Goal: Transaction & Acquisition: Obtain resource

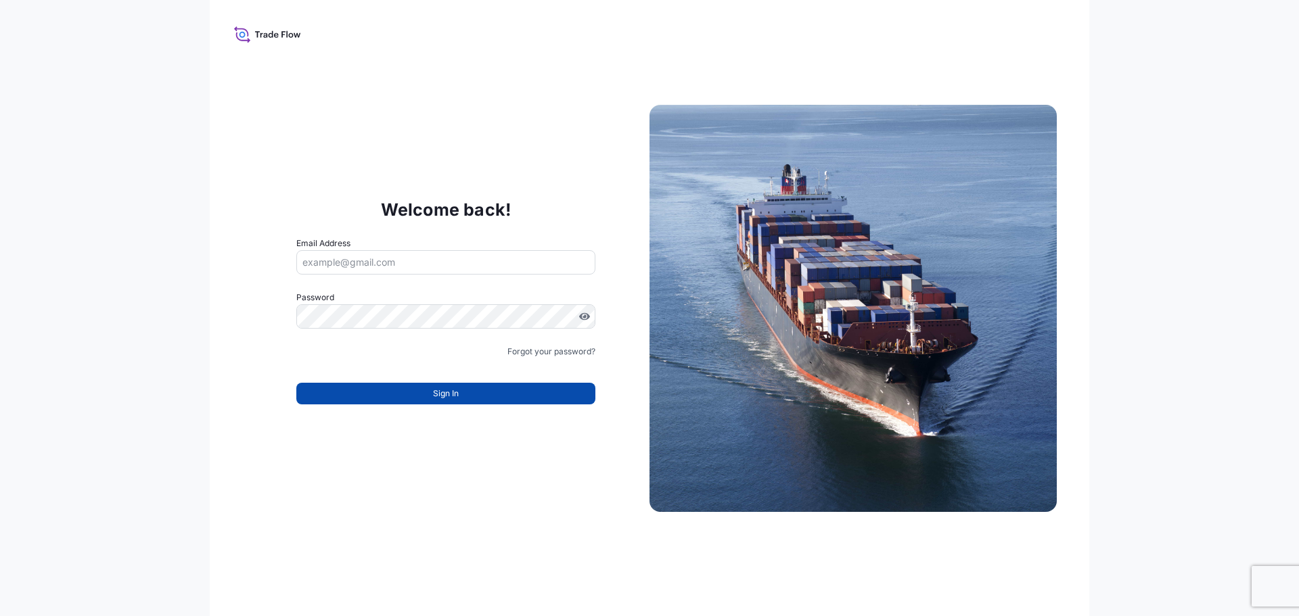
type input "[EMAIL_ADDRESS][DOMAIN_NAME]"
click at [482, 392] on button "Sign In" at bounding box center [445, 394] width 299 height 22
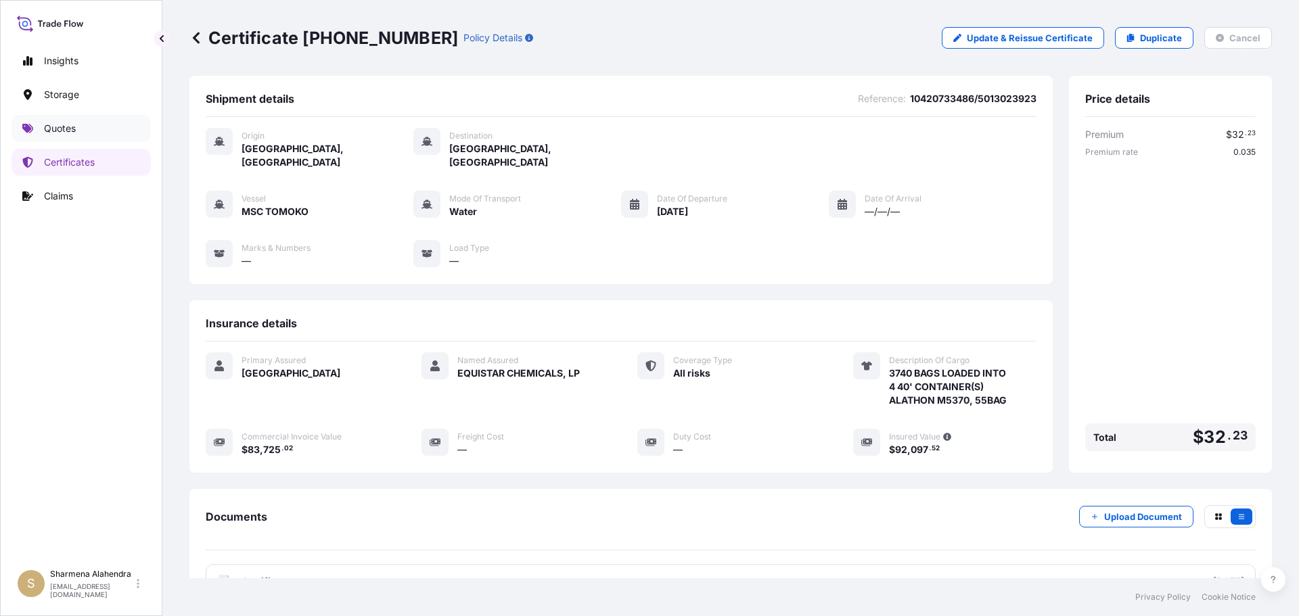
click at [78, 124] on link "Quotes" at bounding box center [81, 128] width 139 height 27
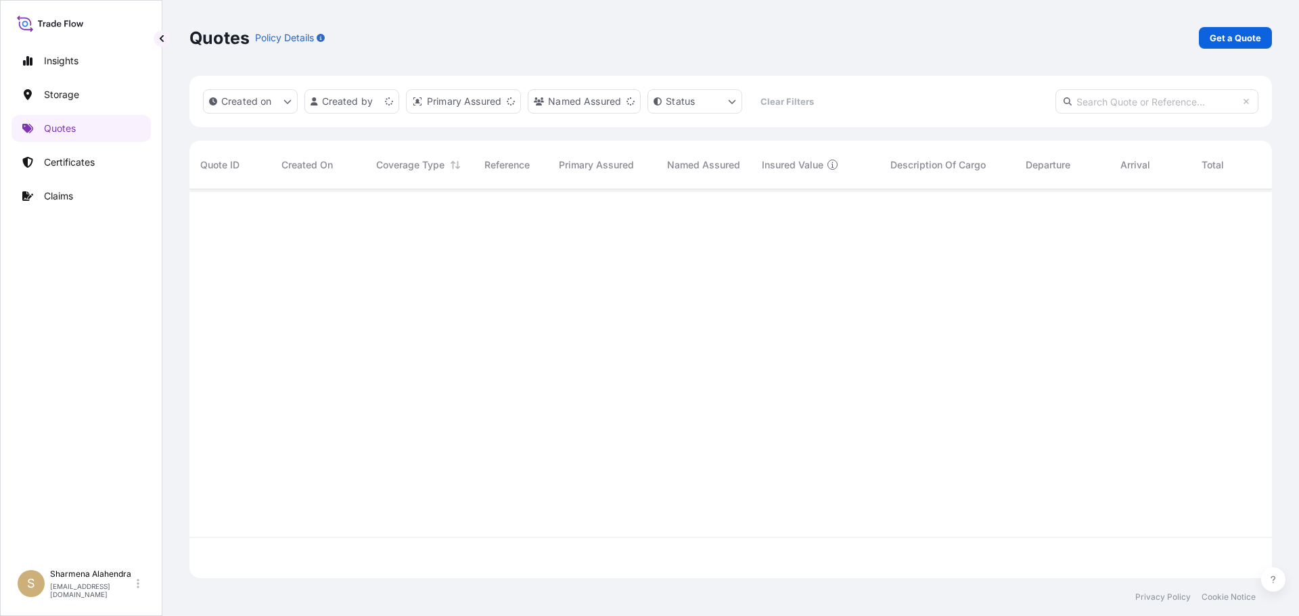
scroll to position [386, 1072]
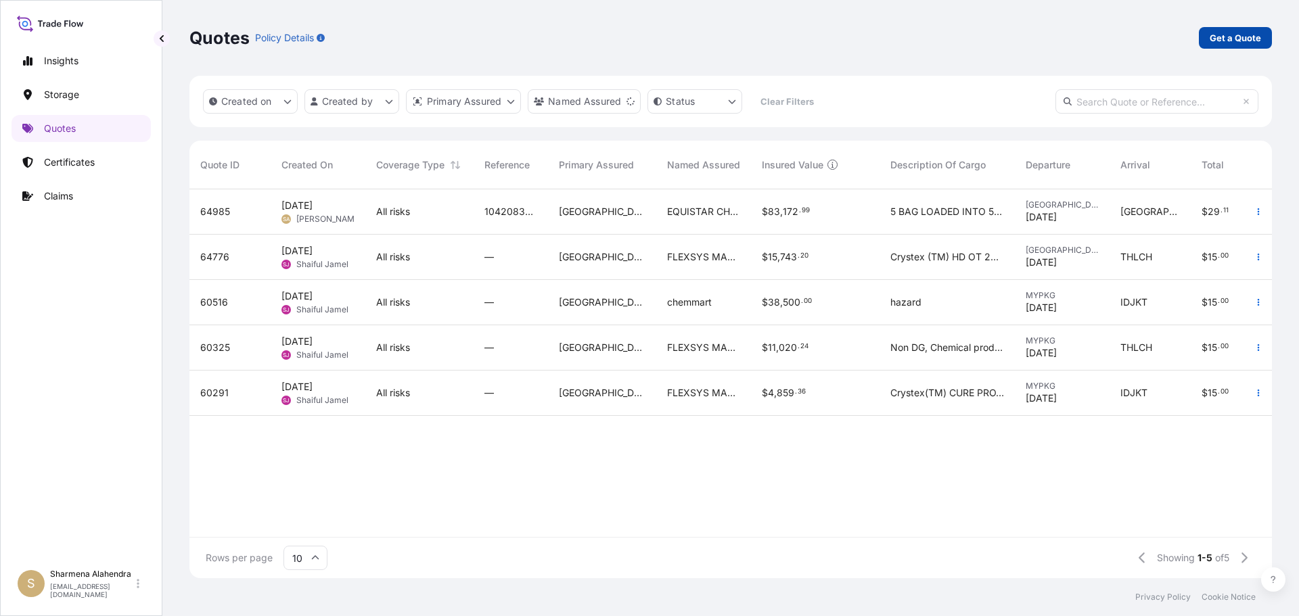
click at [1250, 41] on p "Get a Quote" at bounding box center [1235, 38] width 51 height 14
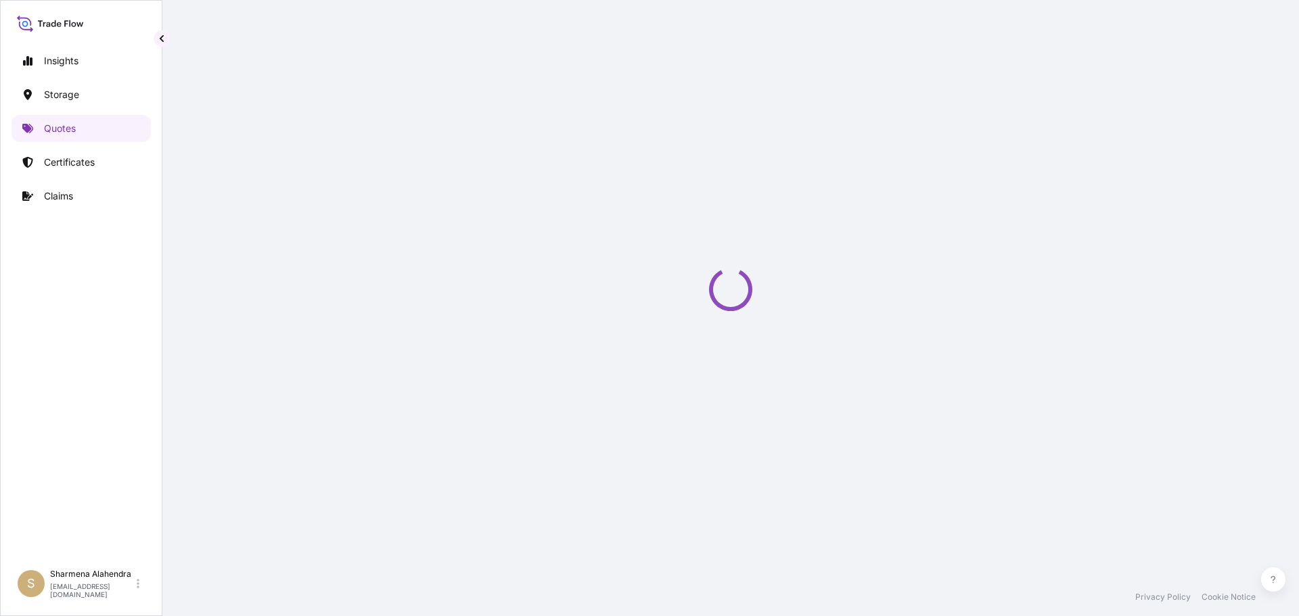
scroll to position [22, 0]
select select "Water"
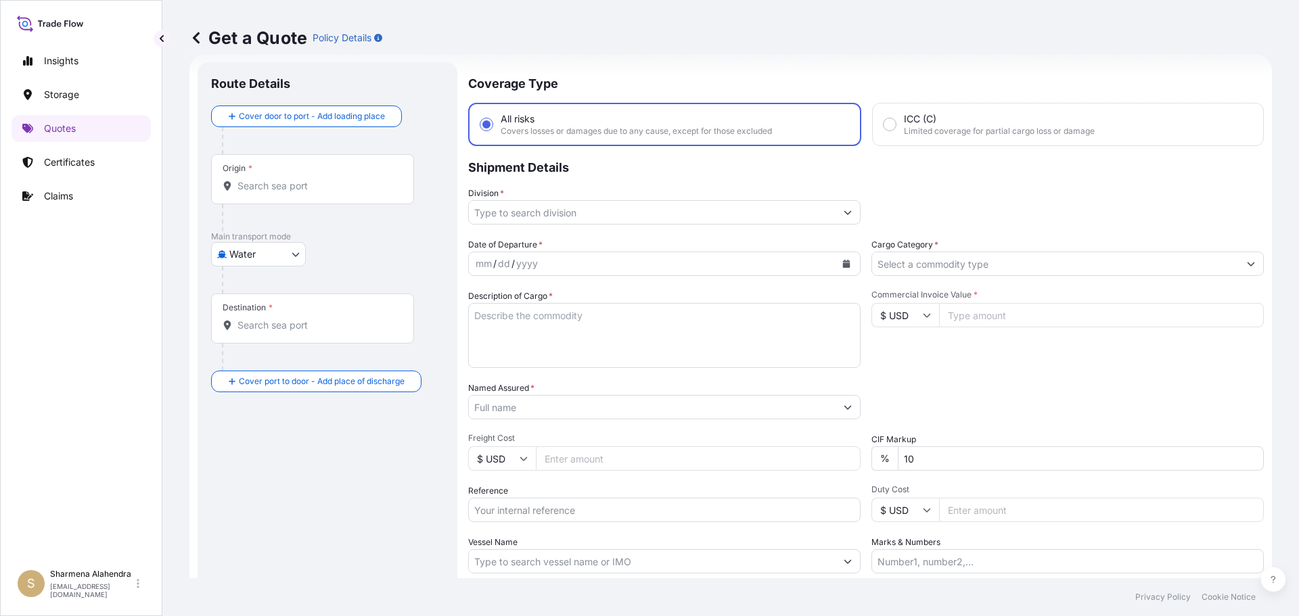
drag, startPoint x: 766, startPoint y: 43, endPoint x: 761, endPoint y: 57, distance: 14.3
click at [766, 43] on div "Get a Quote Policy Details" at bounding box center [730, 38] width 1083 height 22
click at [295, 191] on input "Origin *" at bounding box center [317, 186] width 160 height 14
paste input "[GEOGRAPHIC_DATA], [GEOGRAPHIC_DATA]"
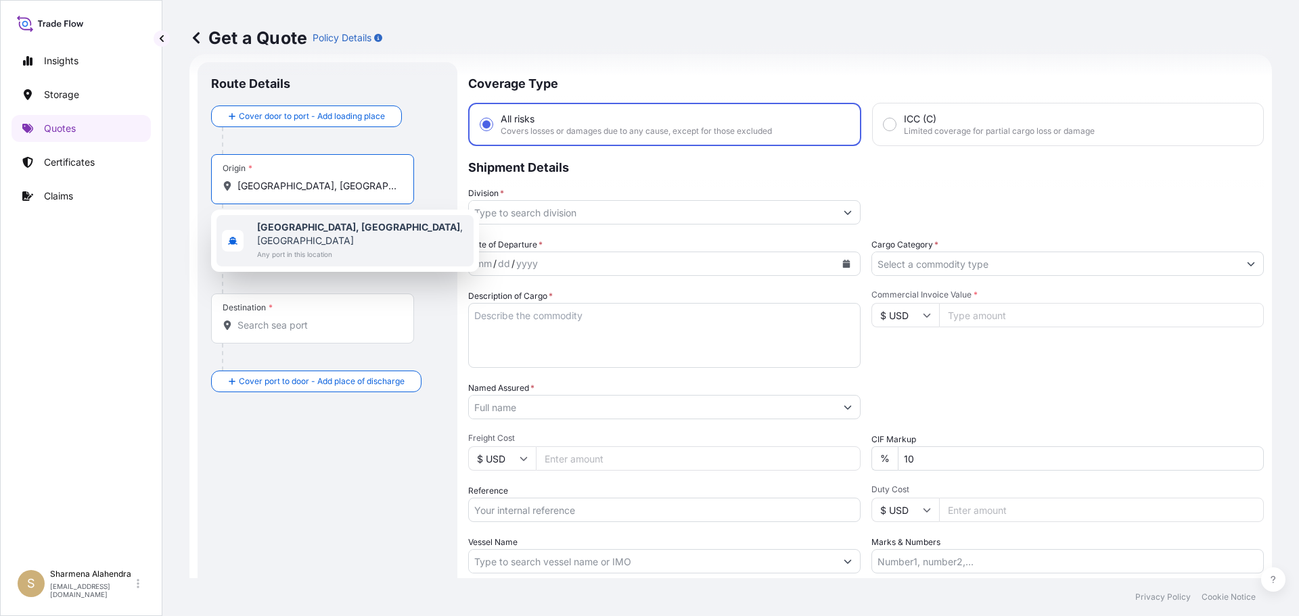
click at [279, 248] on span "Any port in this location" at bounding box center [362, 255] width 211 height 14
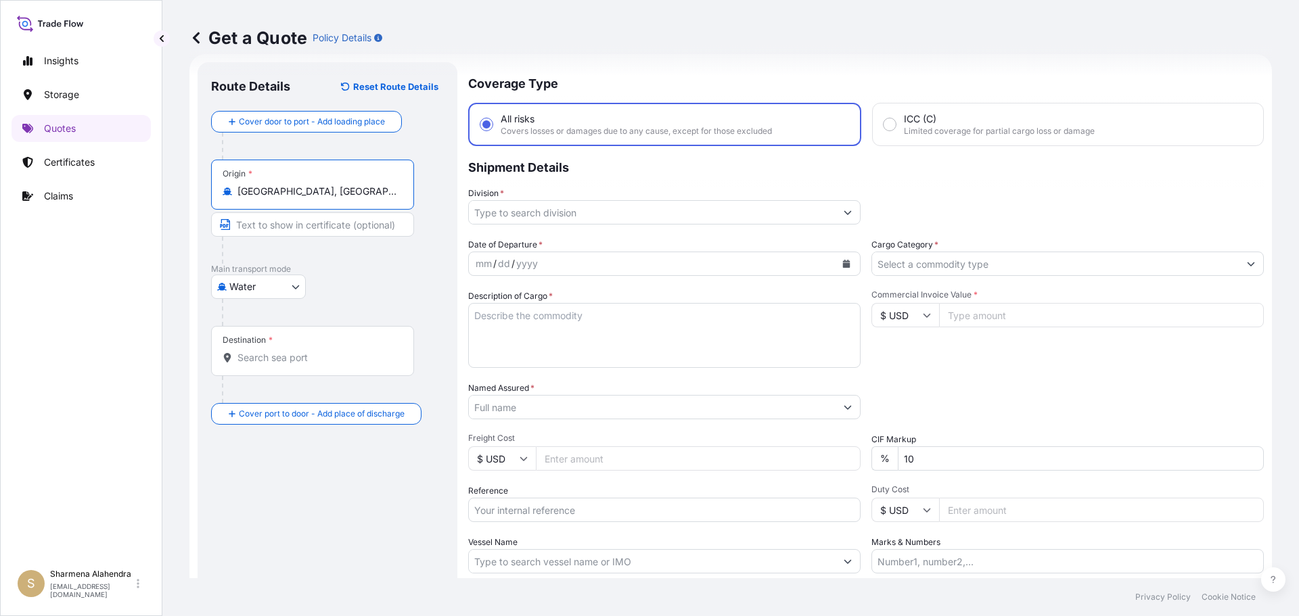
type input "[GEOGRAPHIC_DATA], [GEOGRAPHIC_DATA], [GEOGRAPHIC_DATA]"
click at [689, 59] on div "Get a Quote Policy Details" at bounding box center [730, 38] width 1083 height 76
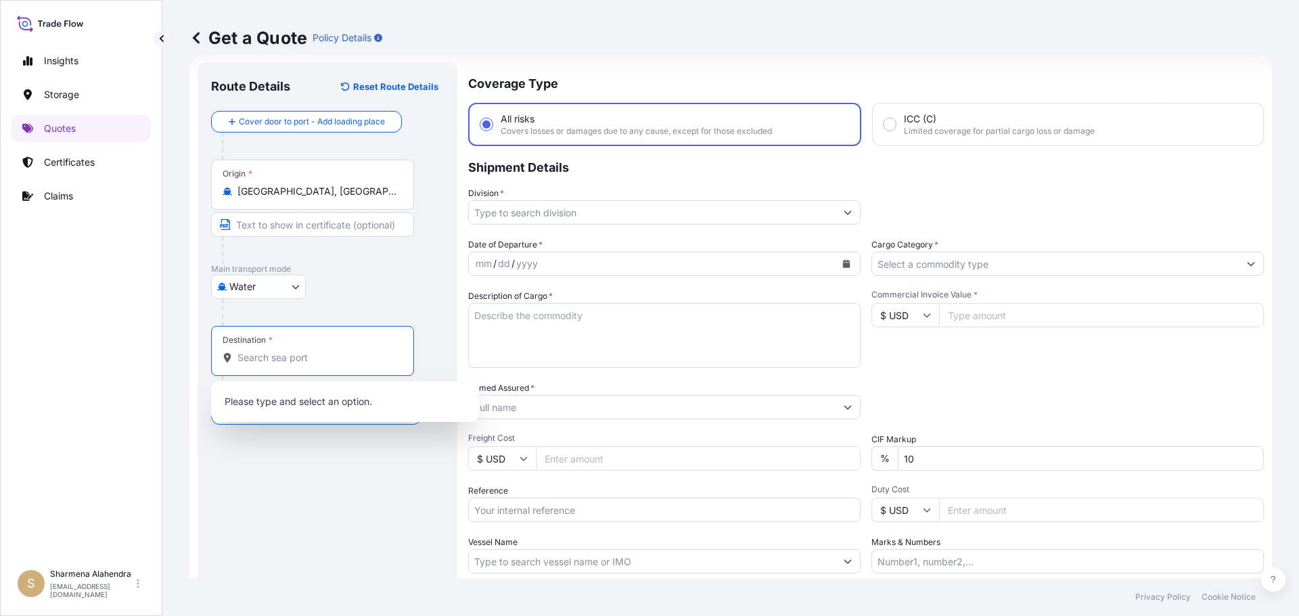
click at [265, 355] on input "Destination *" at bounding box center [317, 358] width 160 height 14
paste input "[GEOGRAPHIC_DATA], [GEOGRAPHIC_DATA]"
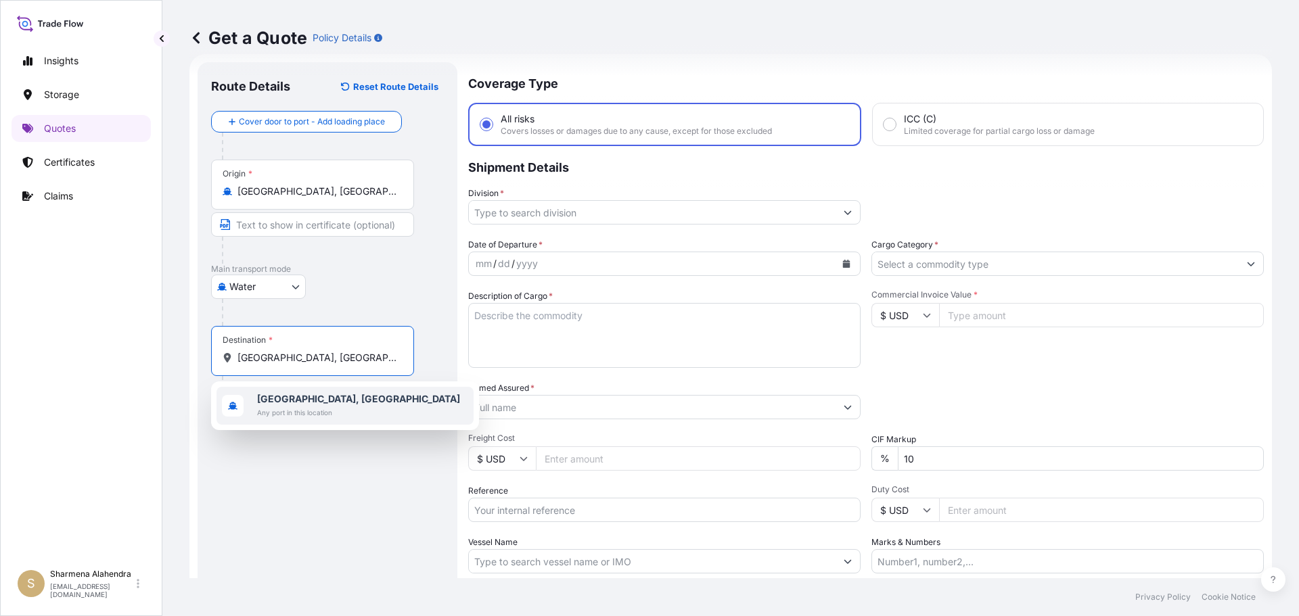
click at [288, 408] on span "Any port in this location" at bounding box center [358, 413] width 203 height 14
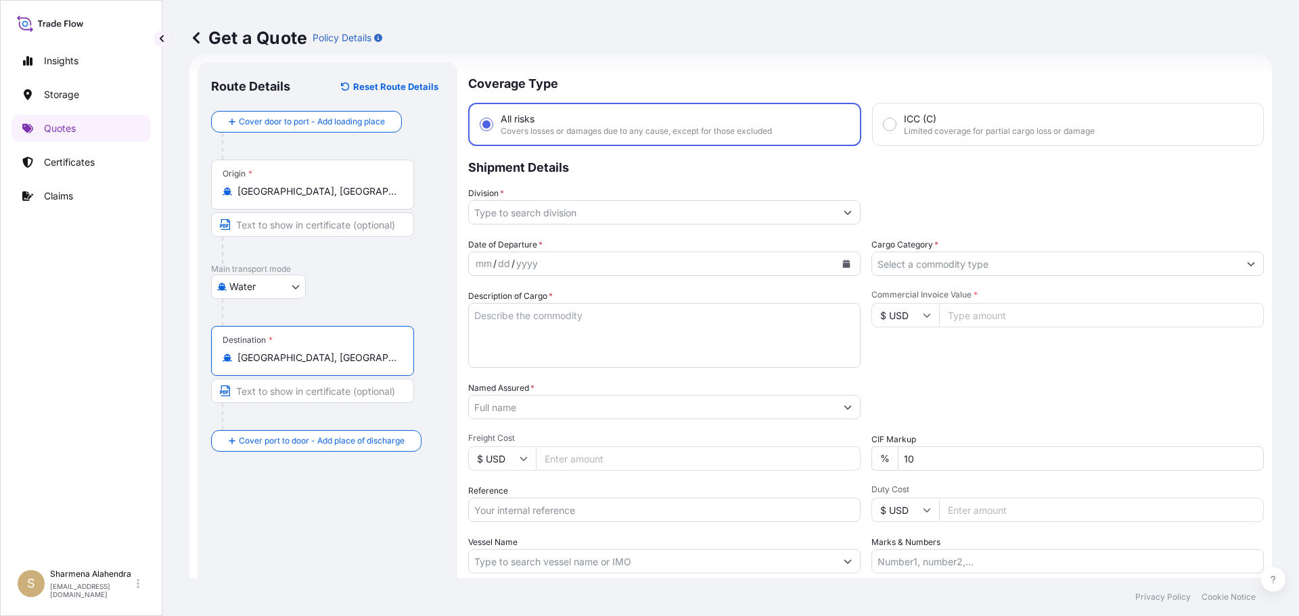
type input "[GEOGRAPHIC_DATA], [GEOGRAPHIC_DATA]"
click at [526, 214] on input "Division *" at bounding box center [652, 212] width 367 height 24
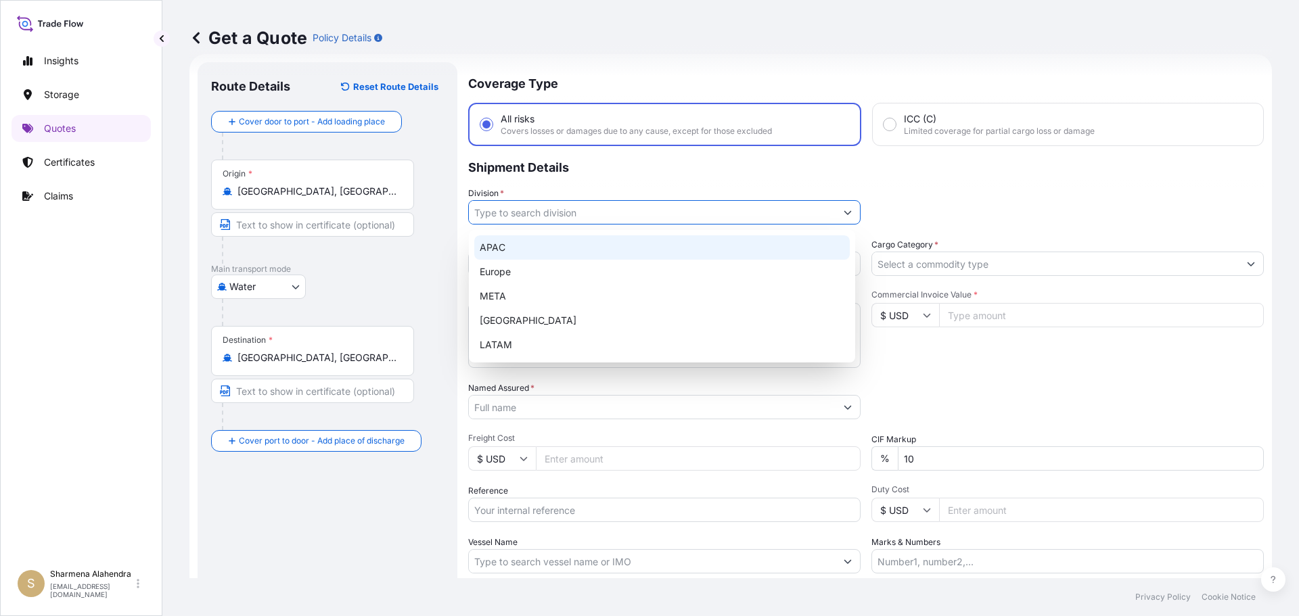
click at [510, 244] on div "APAC" at bounding box center [662, 247] width 376 height 24
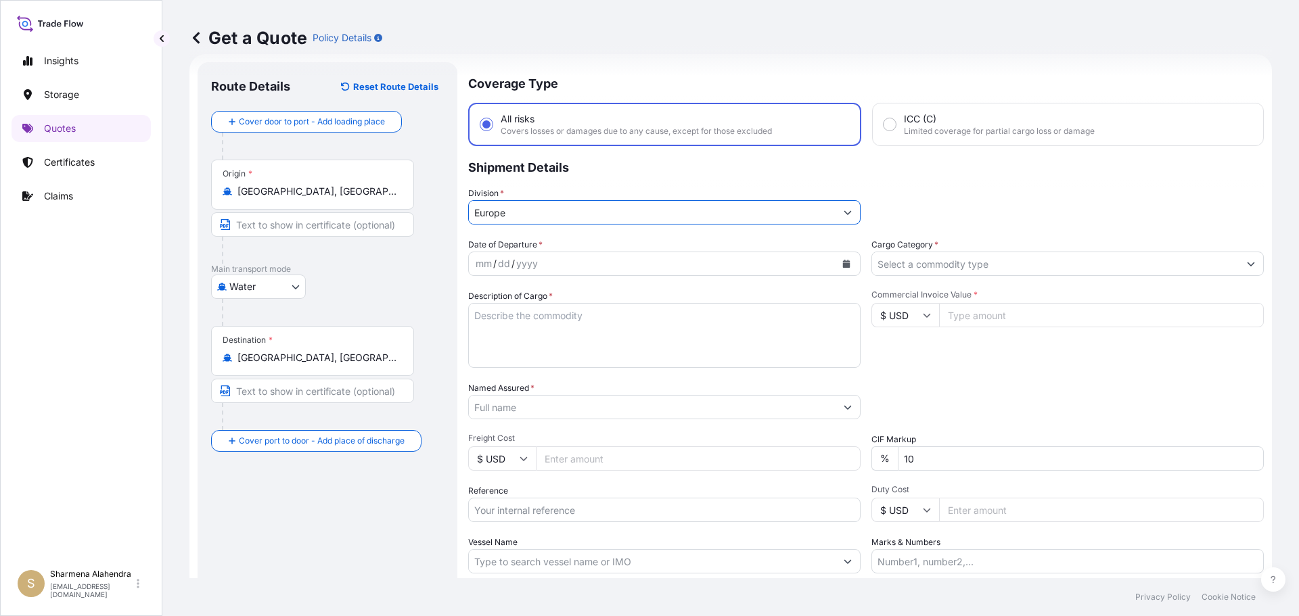
click at [842, 264] on icon "Calendar" at bounding box center [846, 264] width 8 height 8
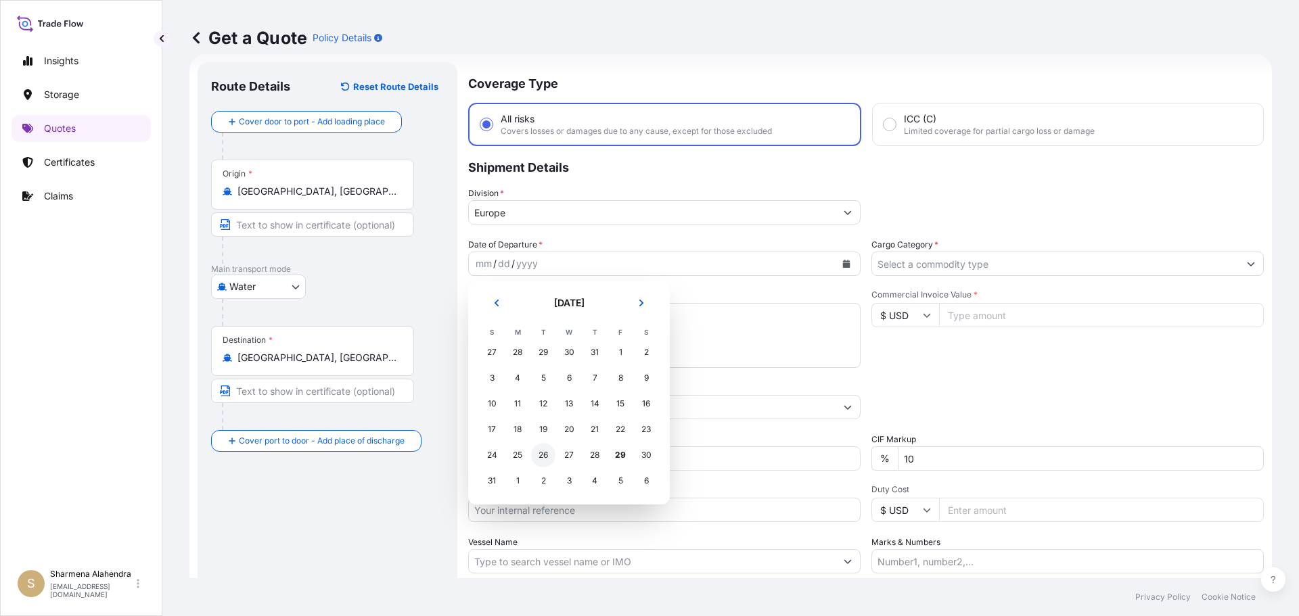
click at [542, 460] on div "26" at bounding box center [543, 455] width 24 height 24
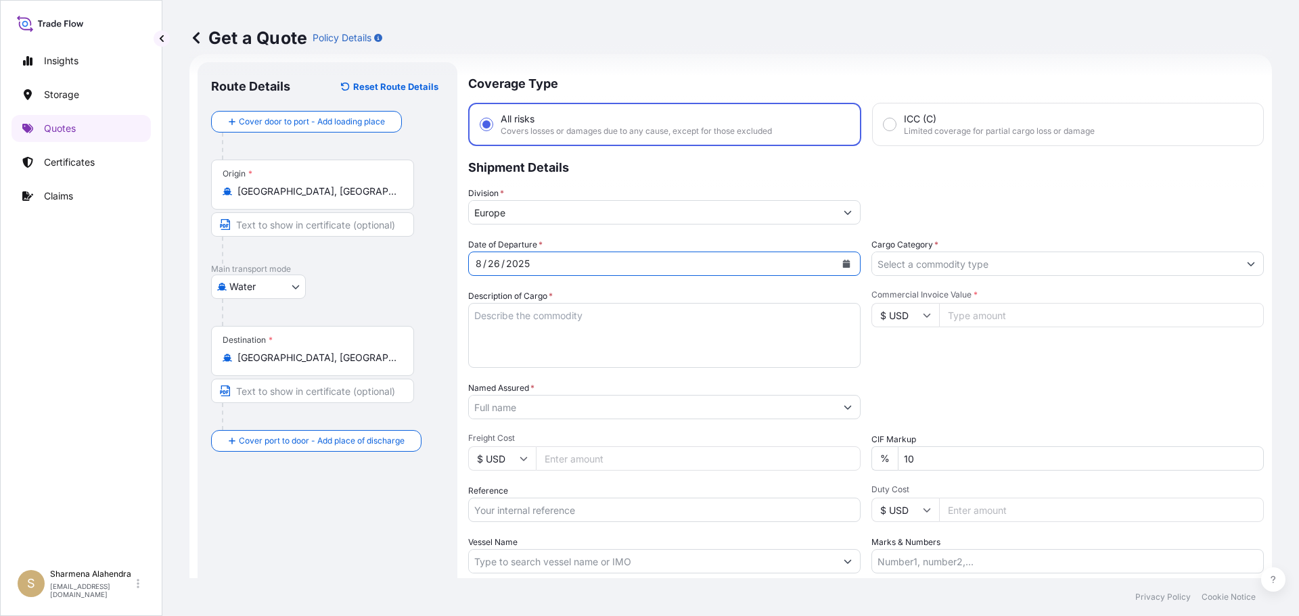
click at [500, 215] on input "Europe" at bounding box center [652, 212] width 367 height 24
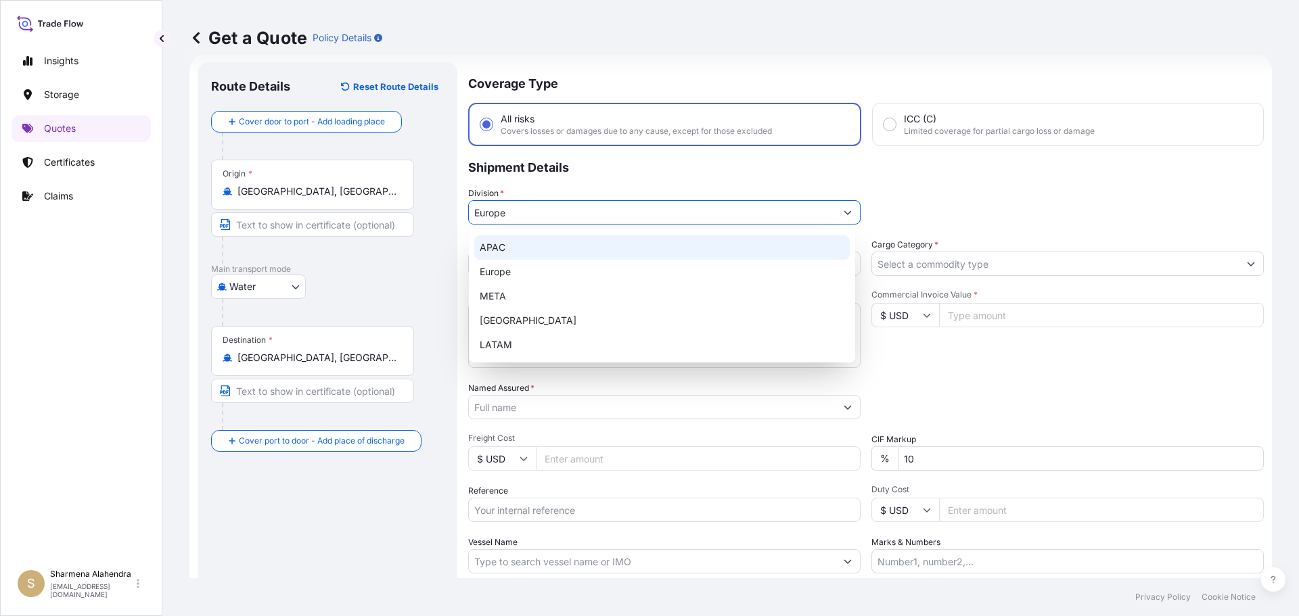
click at [506, 248] on div "APAC" at bounding box center [662, 247] width 376 height 24
type input "APAC"
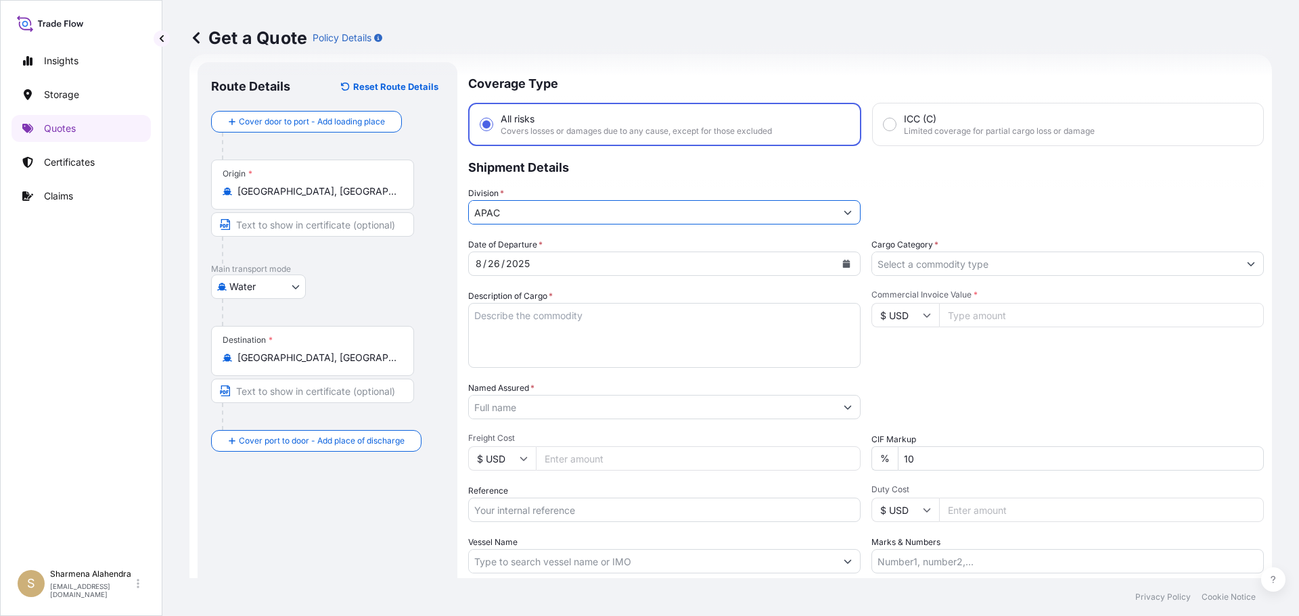
click at [601, 354] on textarea "Description of Cargo *" at bounding box center [664, 335] width 392 height 65
click at [652, 328] on textarea "Description of Cargo *" at bounding box center [664, 335] width 392 height 65
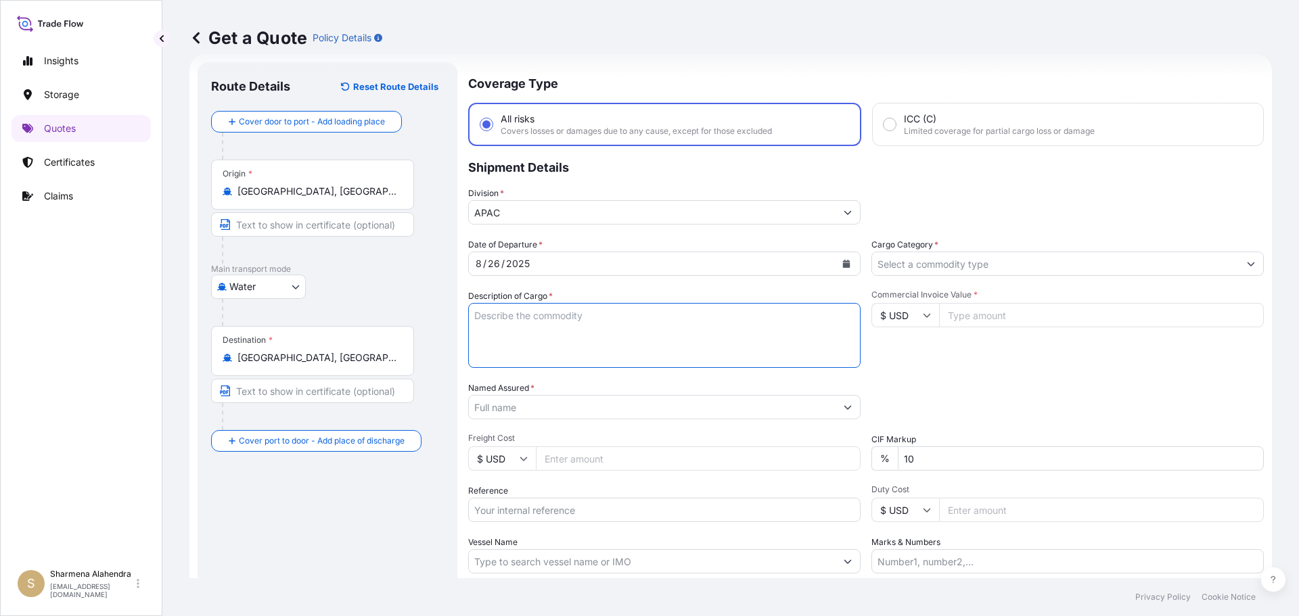
paste textarea "BAGS LOADED INTO 4 40' CONTAINER(S) ALATHON L5005, BG25HT"
click at [477, 317] on textarea "BAGS LOADED INTO 4 40' CONTAINER(S) ALATHON L5005, BG25HT" at bounding box center [664, 335] width 392 height 65
type textarea "3740 BAGS LOADED INTO 4 40' CONTAINER(S) ALATHON L5005, BG25HT"
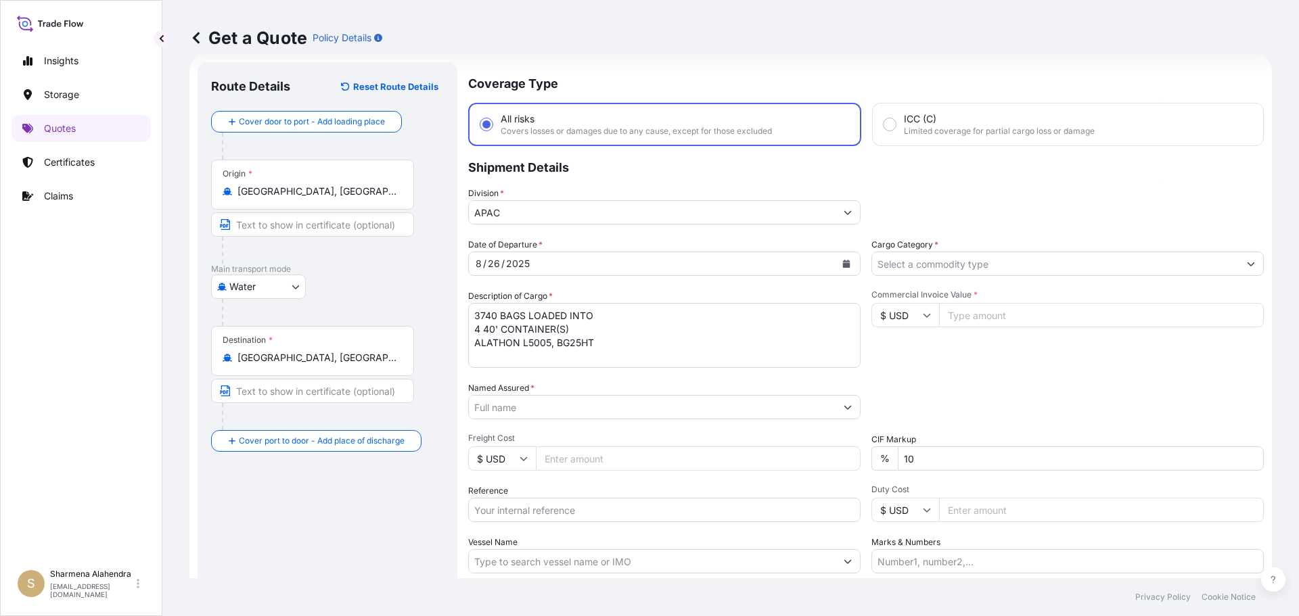
click at [597, 383] on div "Named Assured *" at bounding box center [664, 401] width 392 height 38
click at [710, 406] on input "Named Assured *" at bounding box center [652, 407] width 367 height 24
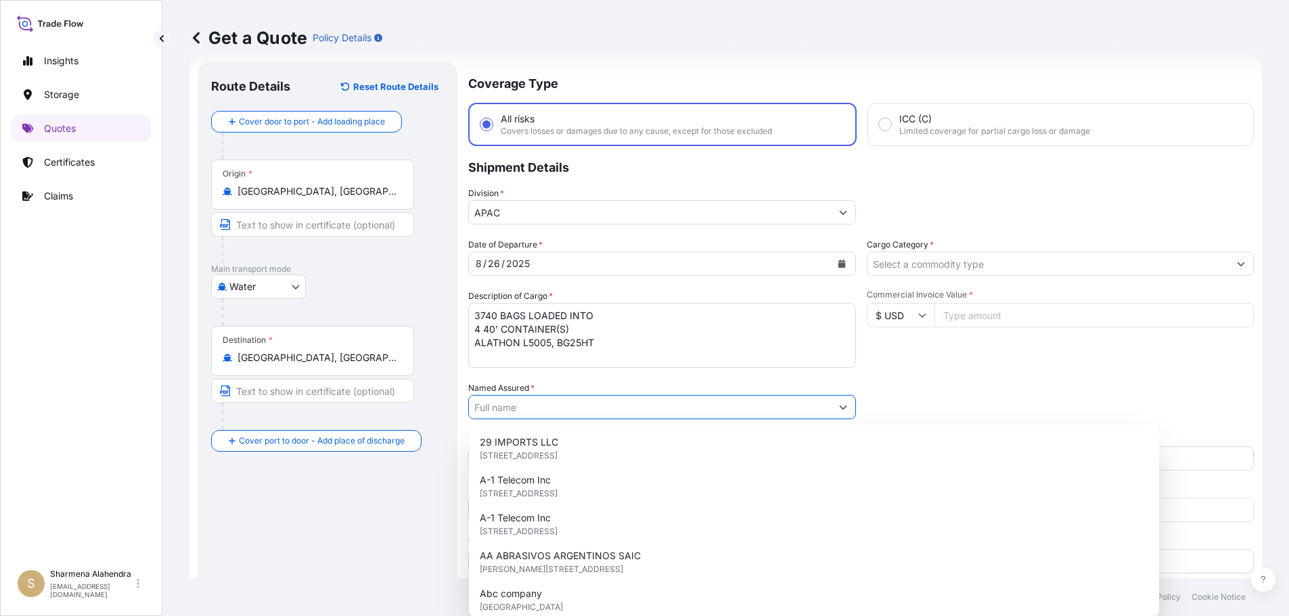
paste input "EQUISTAR CHEMICALS, LP"
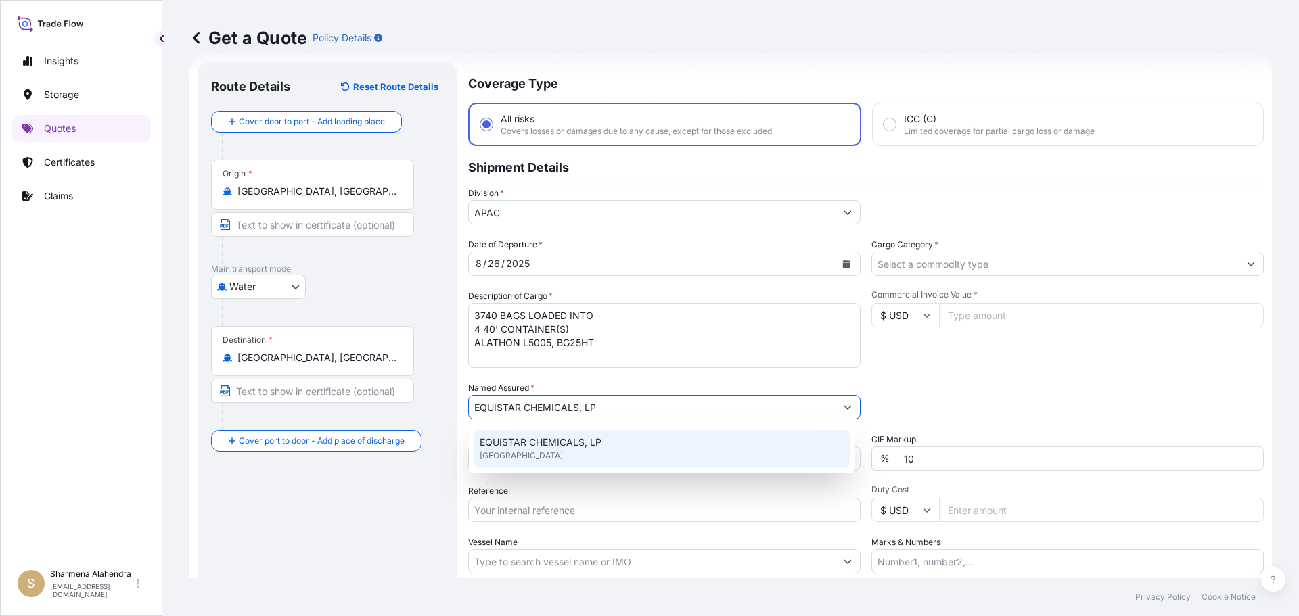
click at [534, 452] on span "[GEOGRAPHIC_DATA]" at bounding box center [521, 456] width 83 height 14
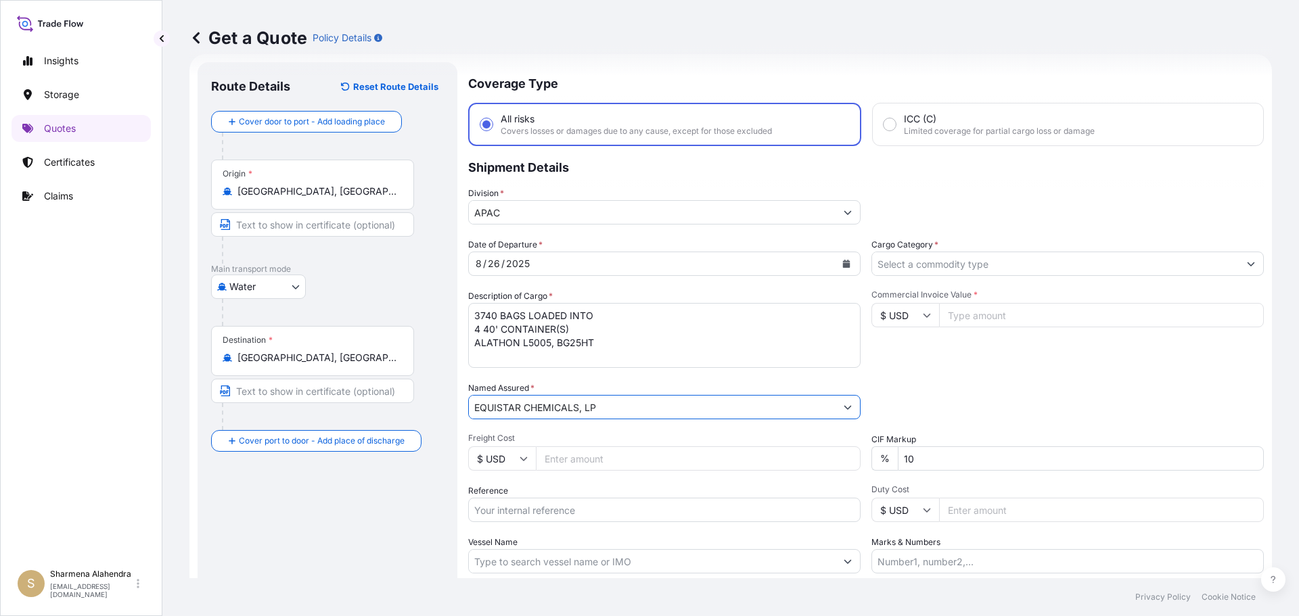
type input "EQUISTAR CHEMICALS, LP"
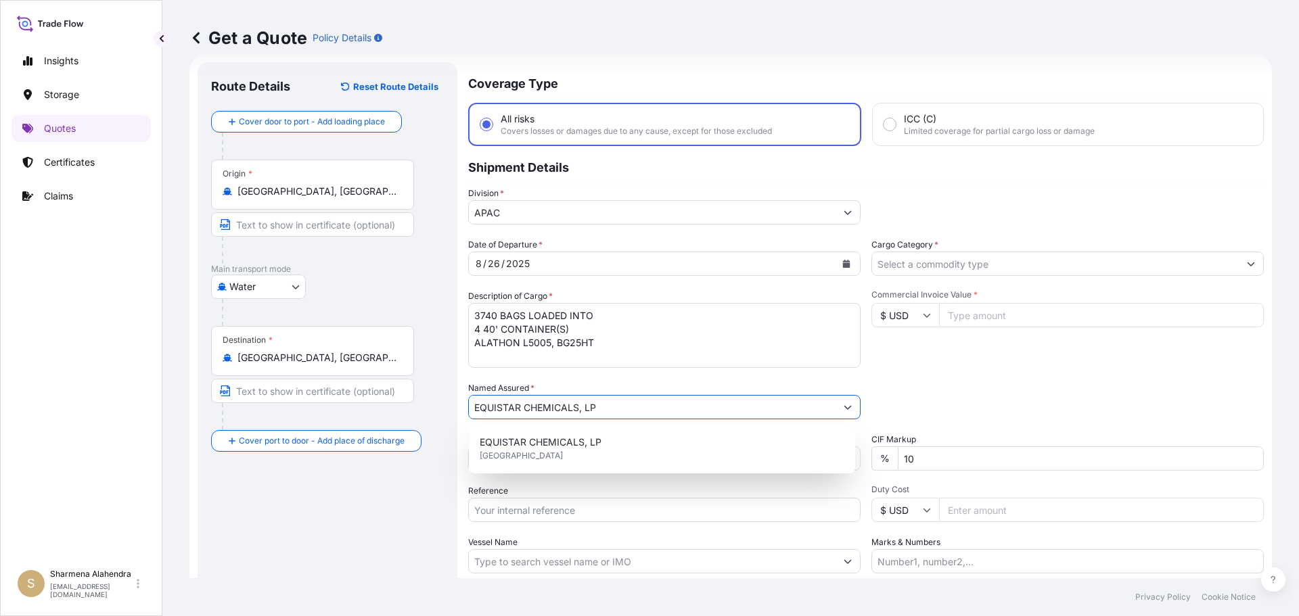
click at [551, 518] on input "Reference" at bounding box center [664, 510] width 392 height 24
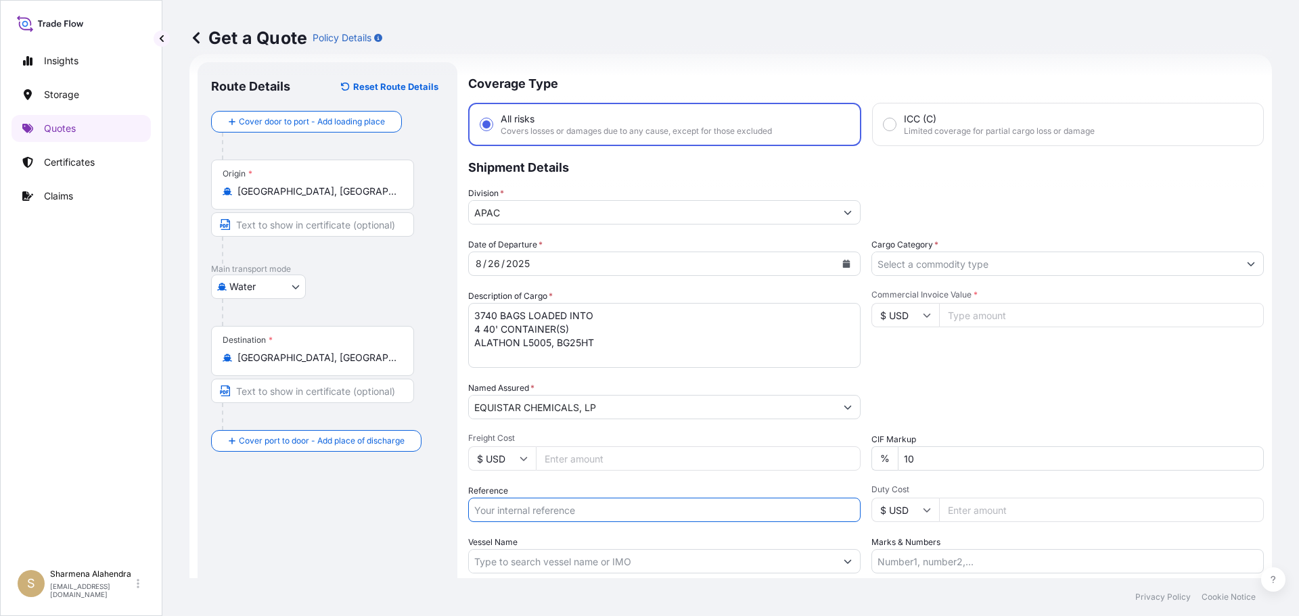
click at [549, 516] on input "Reference" at bounding box center [664, 510] width 392 height 24
paste input "10420843116"
paste input "5013123025"
type input "10420843116/5013123025"
click at [554, 555] on input "Vessel Name" at bounding box center [652, 561] width 367 height 24
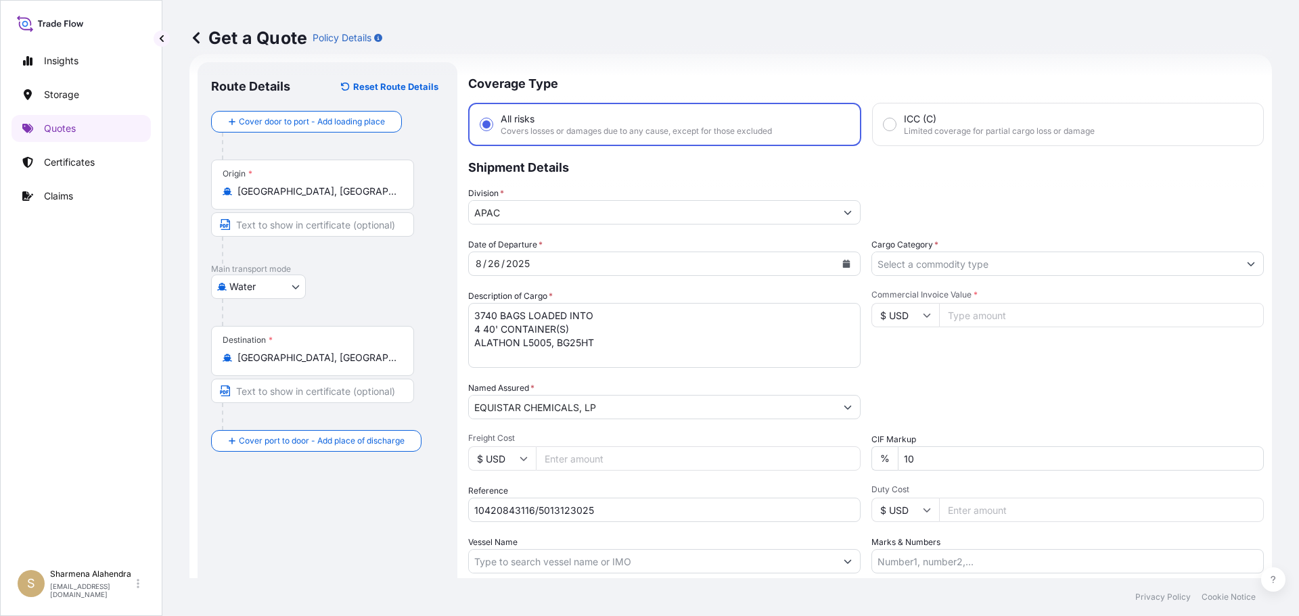
click at [725, 565] on input "Vessel Name" at bounding box center [652, 561] width 367 height 24
paste input "MSC ANTIGUA"
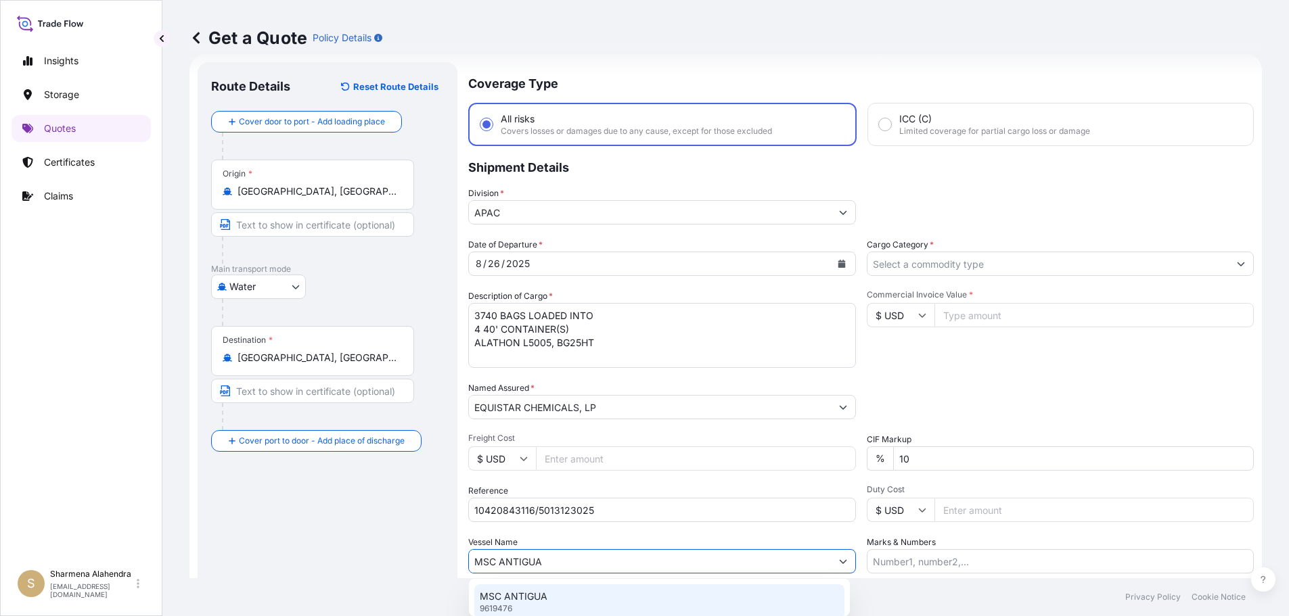
click at [570, 593] on div "MSC ANTIGUA 9619476" at bounding box center [659, 602] width 370 height 35
type input "MSC ANTIGUA"
click at [1030, 273] on input "Cargo Category *" at bounding box center [1055, 264] width 367 height 24
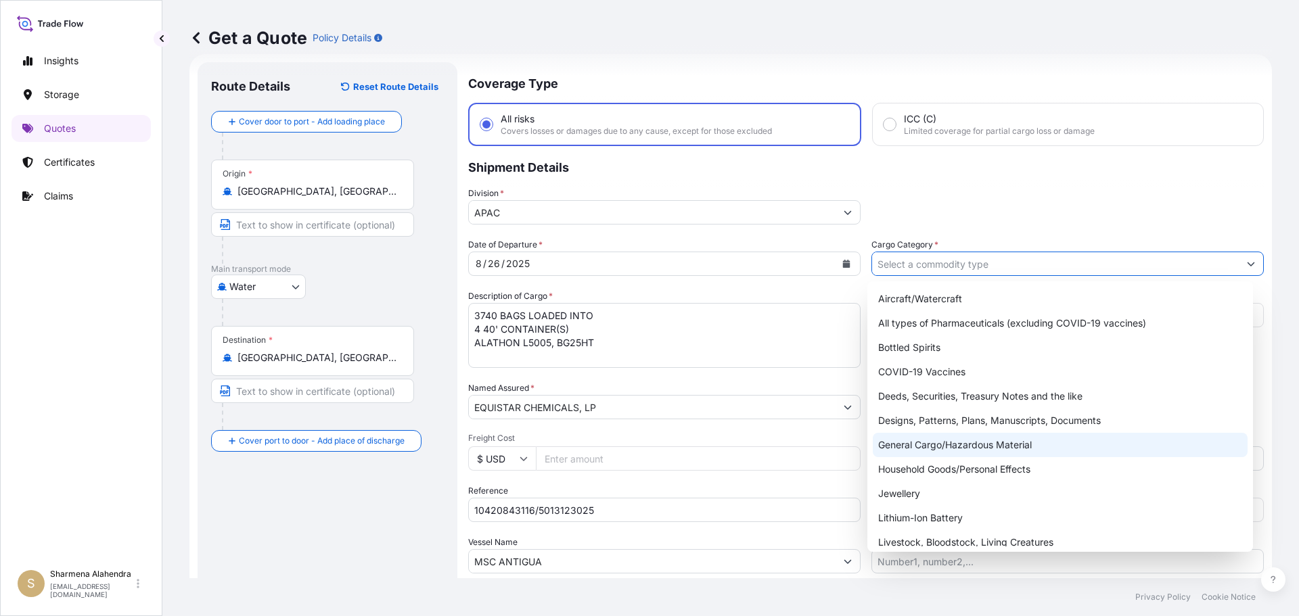
click at [886, 456] on div "General Cargo/Hazardous Material" at bounding box center [1061, 445] width 376 height 24
type input "General Cargo/Hazardous Material"
click at [938, 445] on div "General Cargo/Hazardous Material" at bounding box center [1061, 445] width 376 height 24
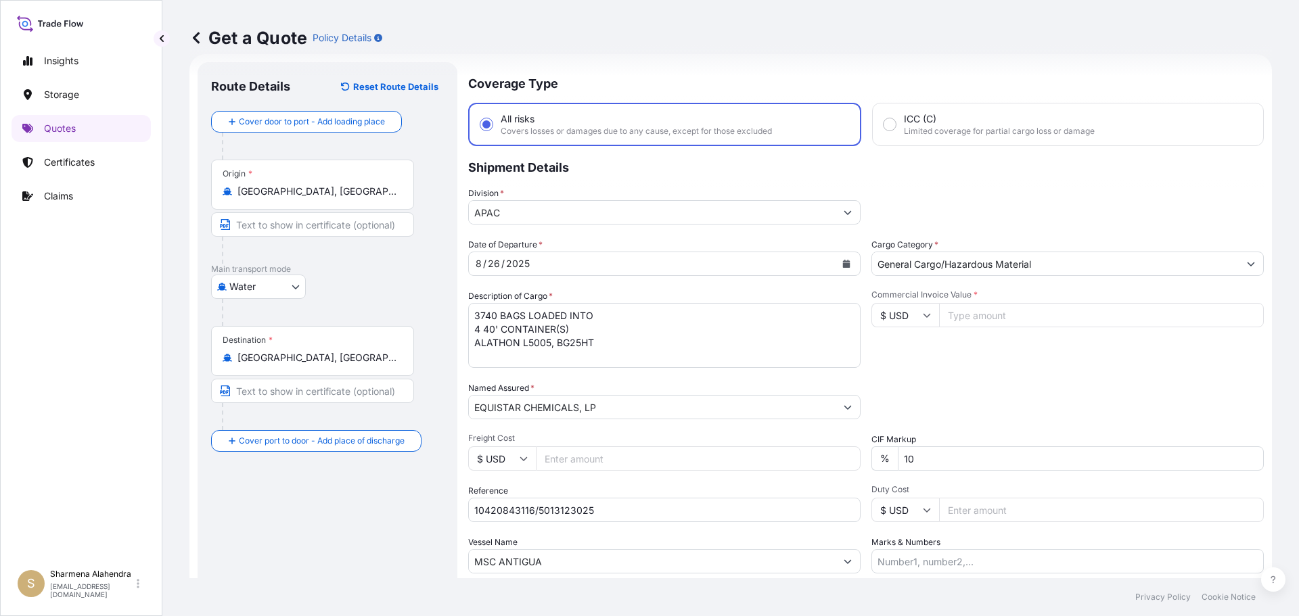
click at [974, 315] on input "Commercial Invoice Value *" at bounding box center [1101, 315] width 325 height 24
paste input "75055.01"
type input "75055.02"
click at [984, 380] on div "Date of Departure * [DATE] Cargo Category * General Cargo/Hazardous Material De…" at bounding box center [866, 406] width 796 height 336
click at [871, 386] on div "Packing Category Type to search a container mode Please select a primary mode o…" at bounding box center [1067, 401] width 392 height 38
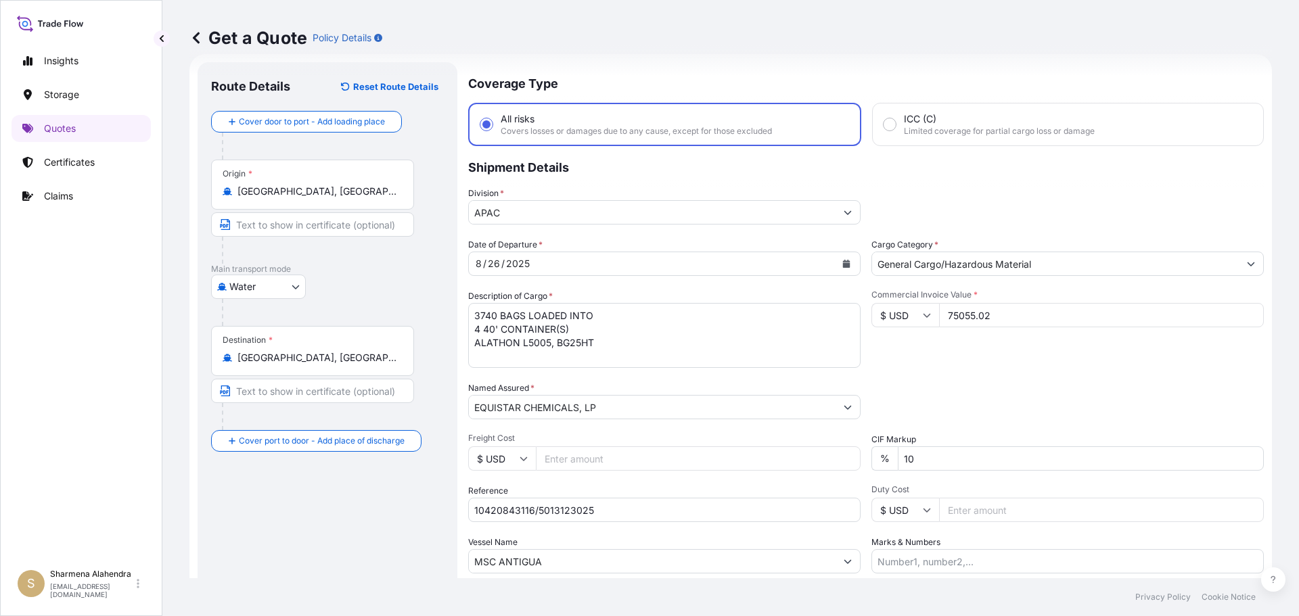
scroll to position [126, 0]
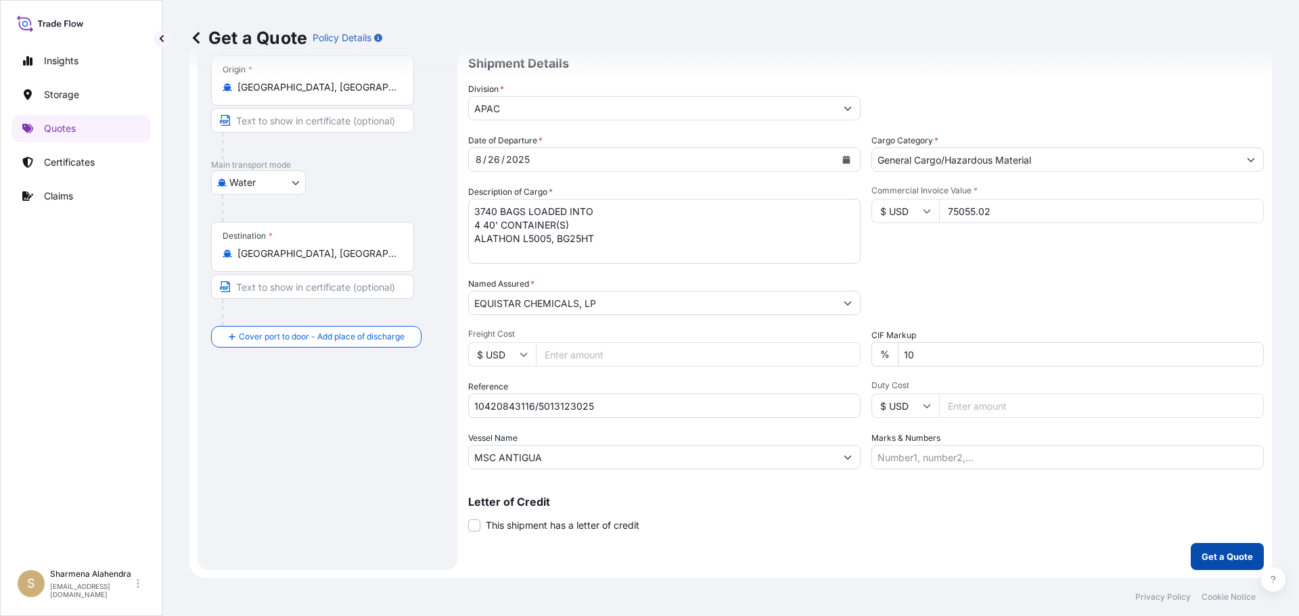
click at [1229, 560] on p "Get a Quote" at bounding box center [1227, 557] width 51 height 14
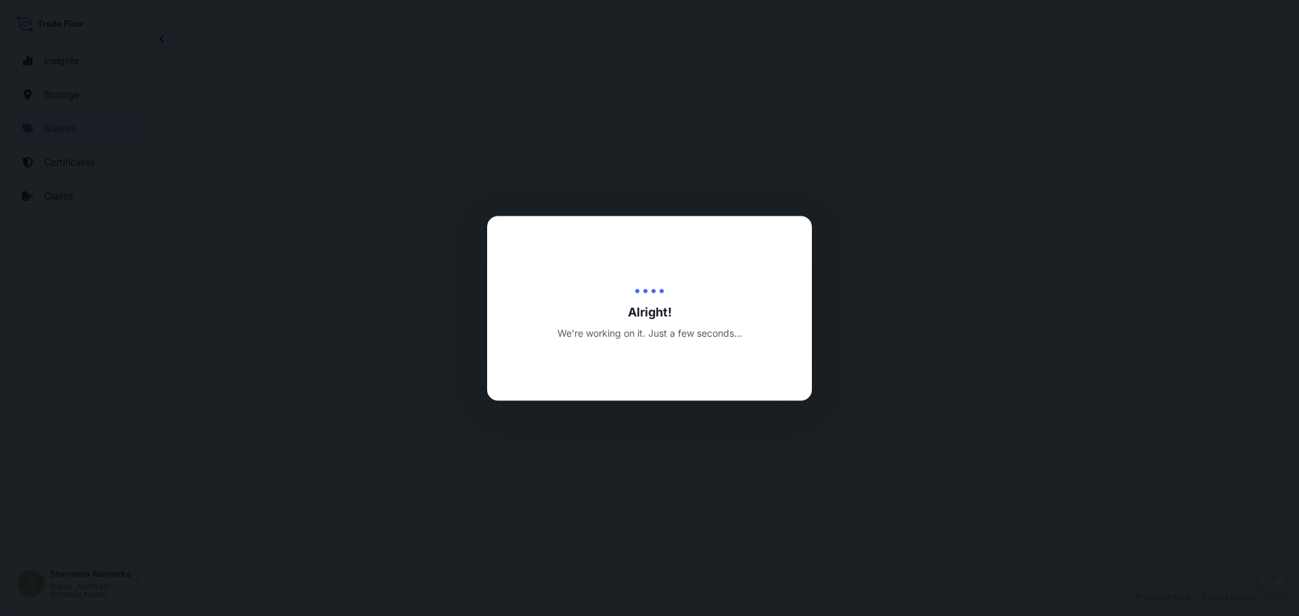
select select "Water"
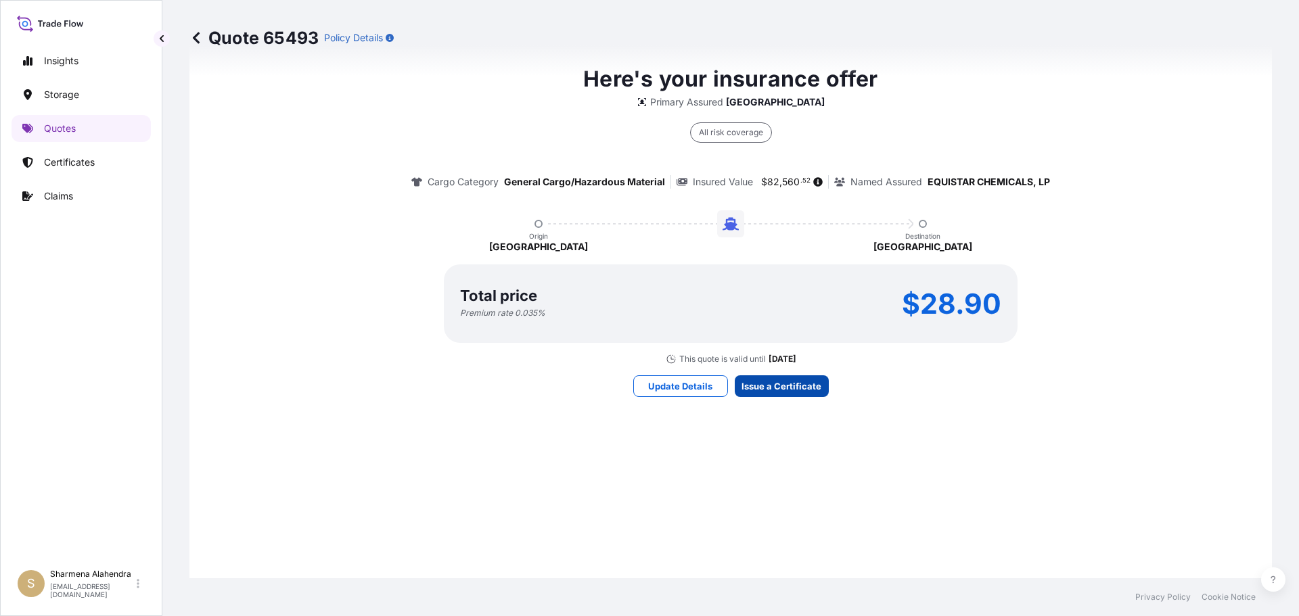
scroll to position [1934, 0]
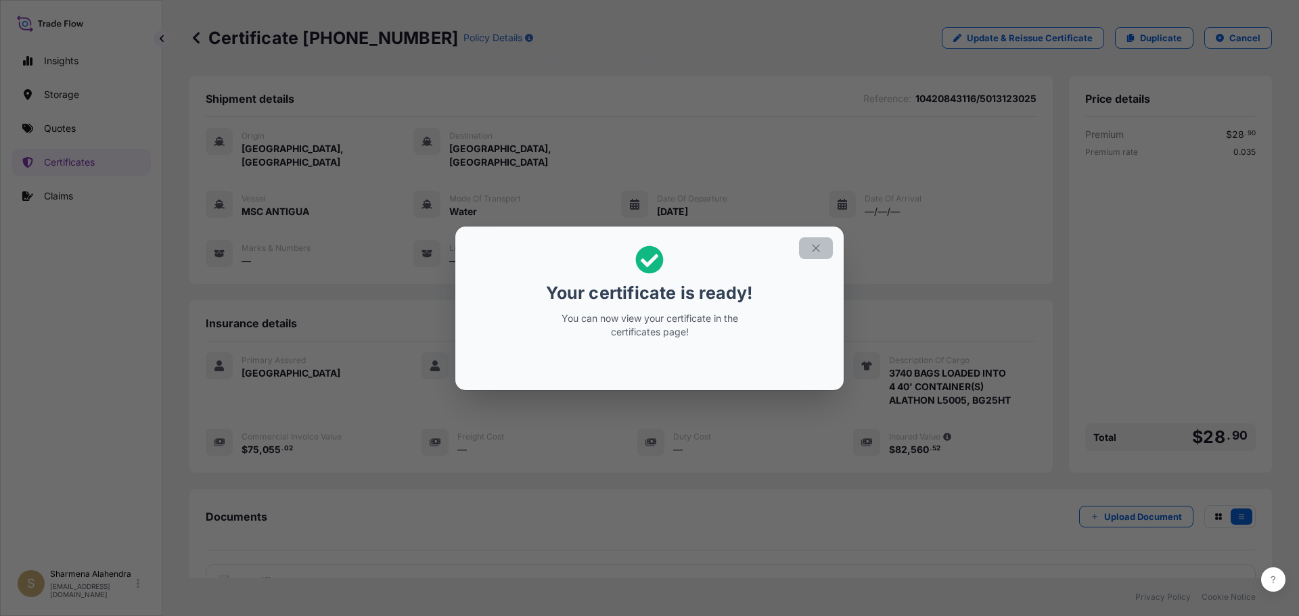
click at [811, 251] on icon "button" at bounding box center [816, 248] width 12 height 12
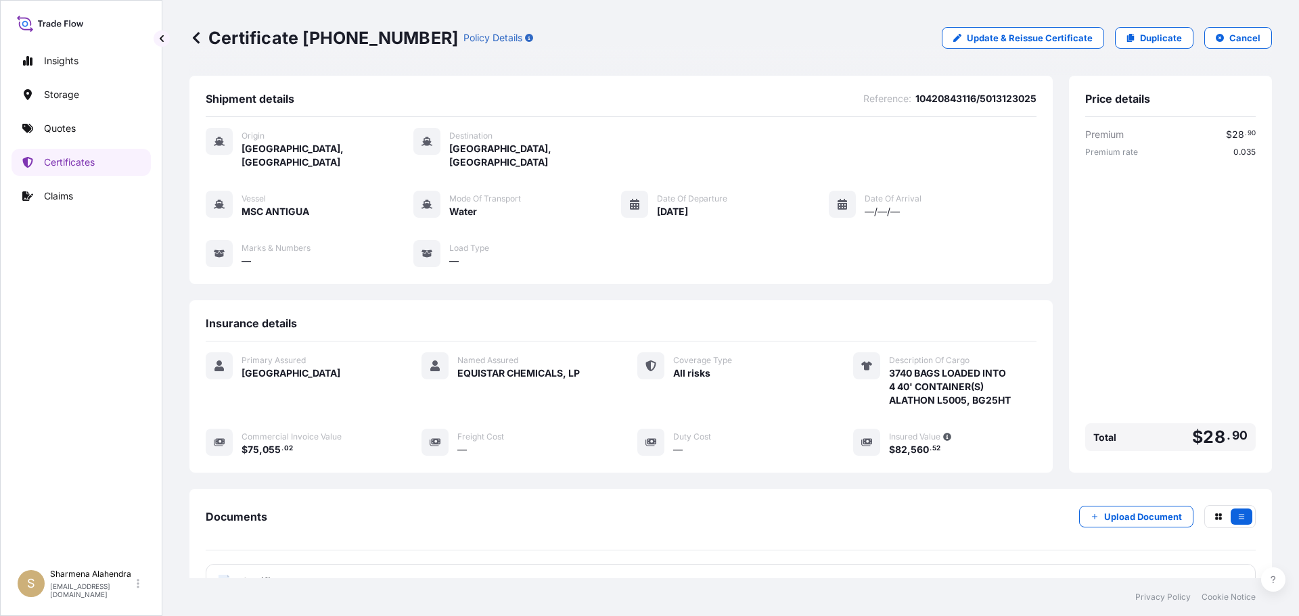
scroll to position [108, 0]
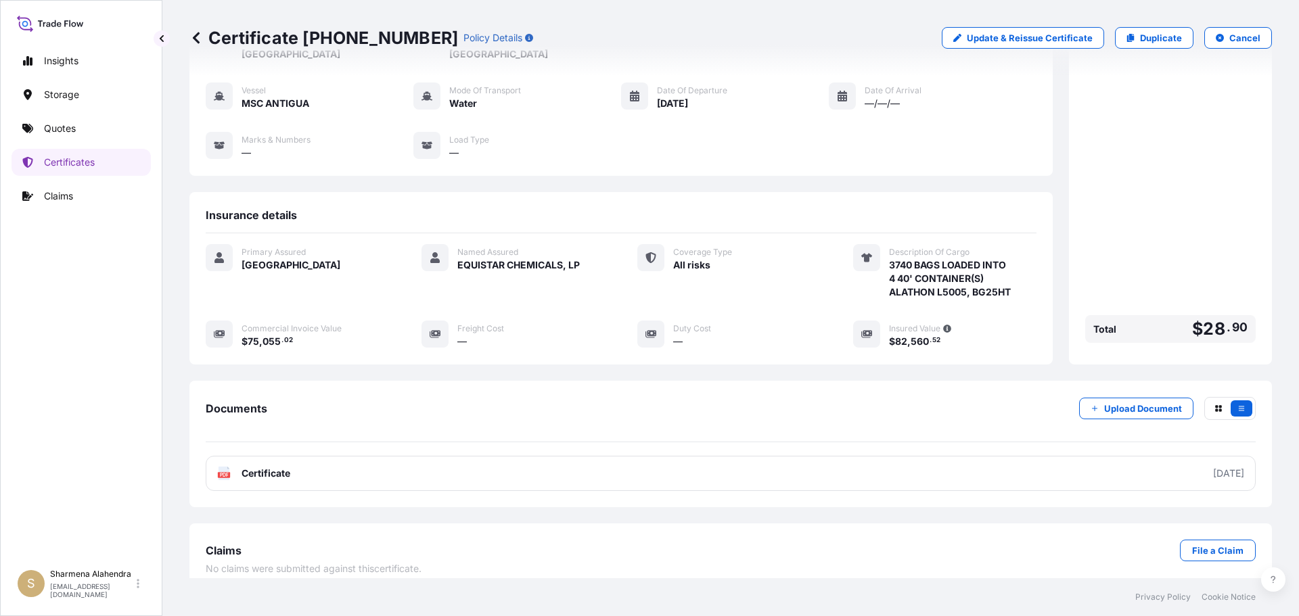
click at [709, 456] on link "PDF Certificate [DATE]" at bounding box center [731, 473] width 1050 height 35
